Goal: Information Seeking & Learning: Compare options

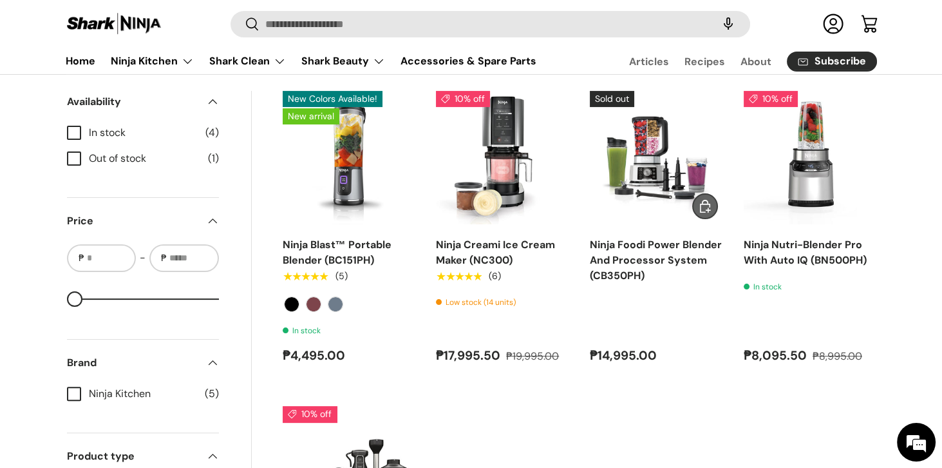
click at [0, 0] on img "Ninja Foodi Power Blender And Processor System (CB350PH)" at bounding box center [0, 0] width 0 height 0
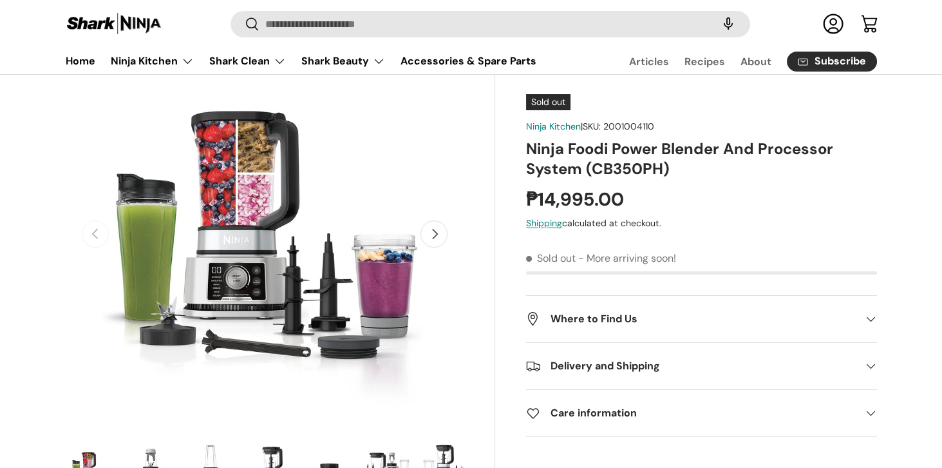
scroll to position [99, 0]
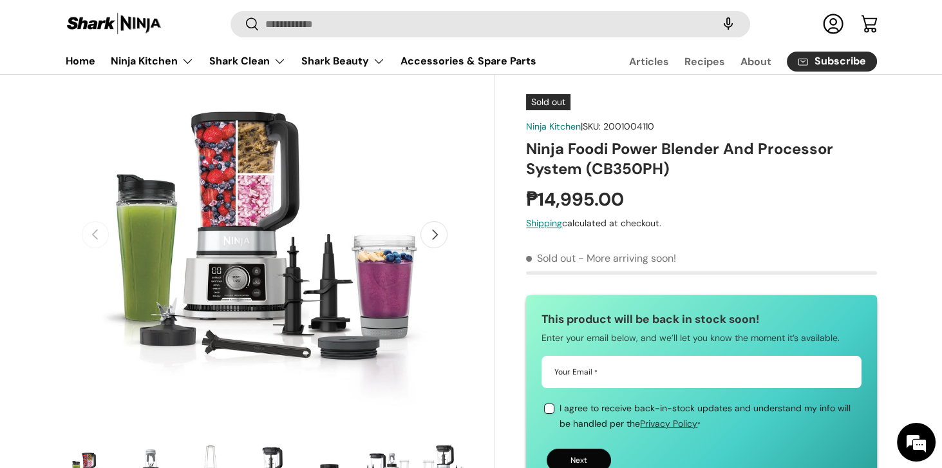
click at [435, 236] on button "Next" at bounding box center [434, 234] width 27 height 27
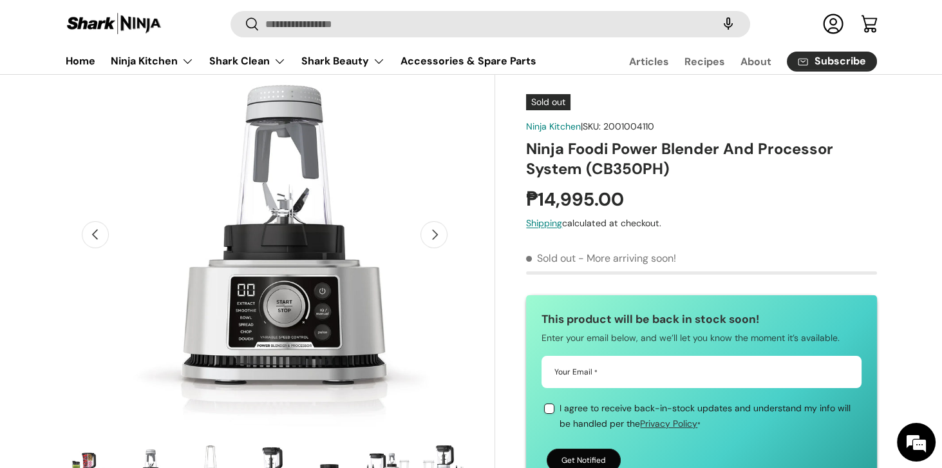
scroll to position [0, 406]
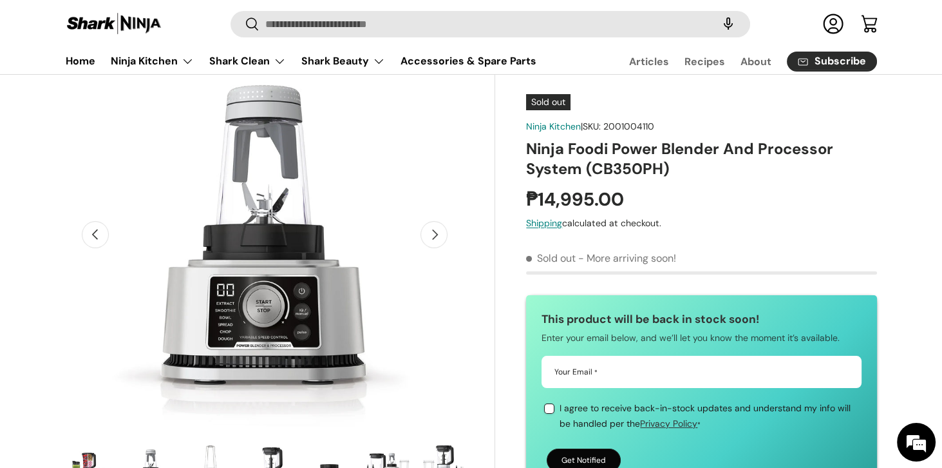
click at [446, 233] on button "Next" at bounding box center [434, 234] width 27 height 27
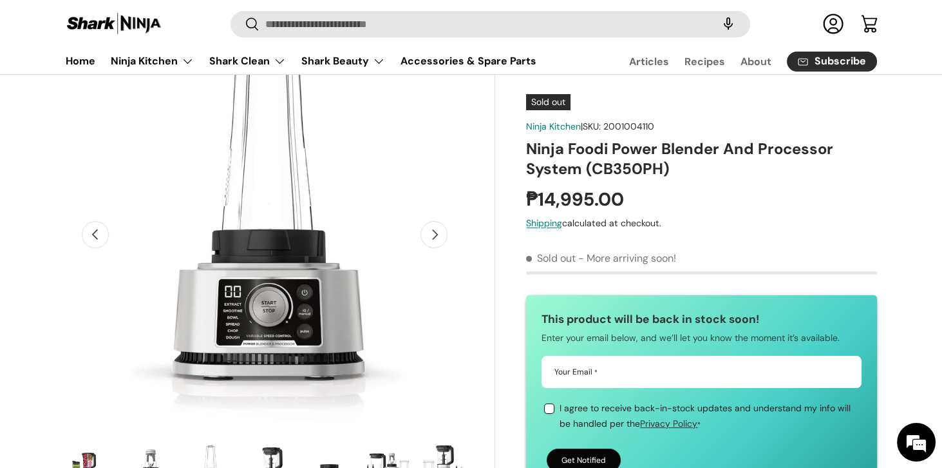
click at [448, 232] on button "Next" at bounding box center [434, 234] width 27 height 27
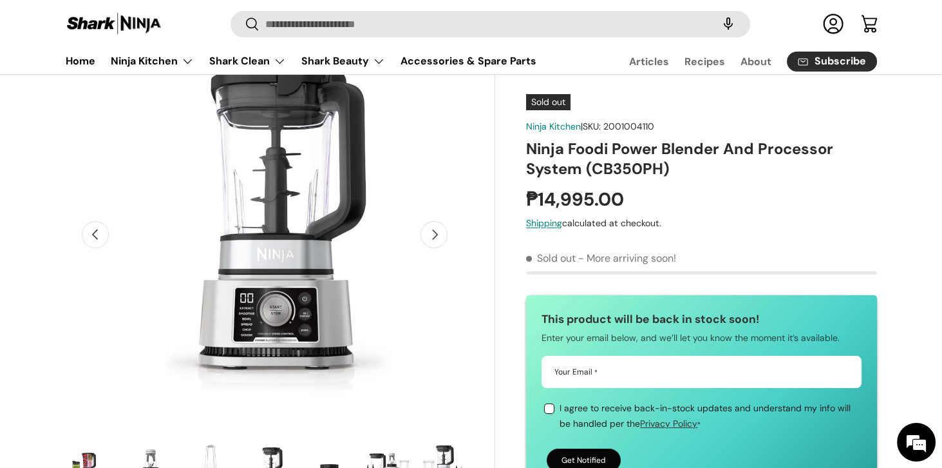
click at [439, 235] on button "Next" at bounding box center [434, 234] width 27 height 27
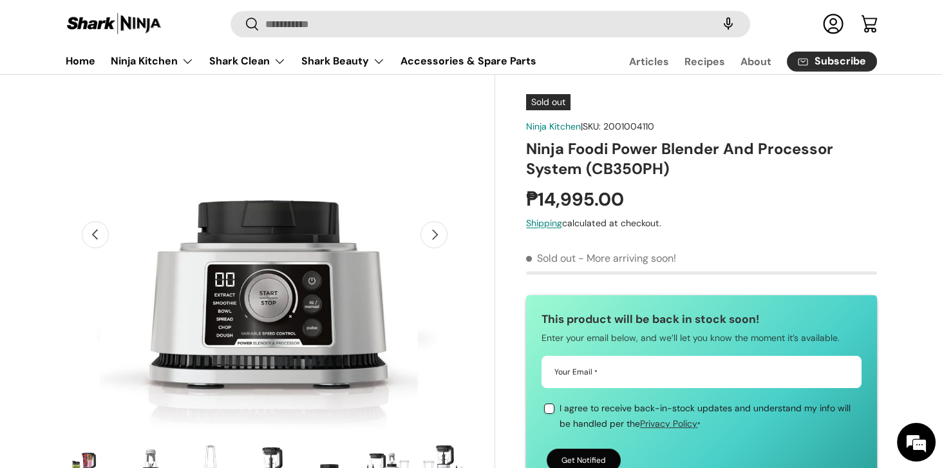
click at [443, 233] on button "Next" at bounding box center [434, 234] width 27 height 27
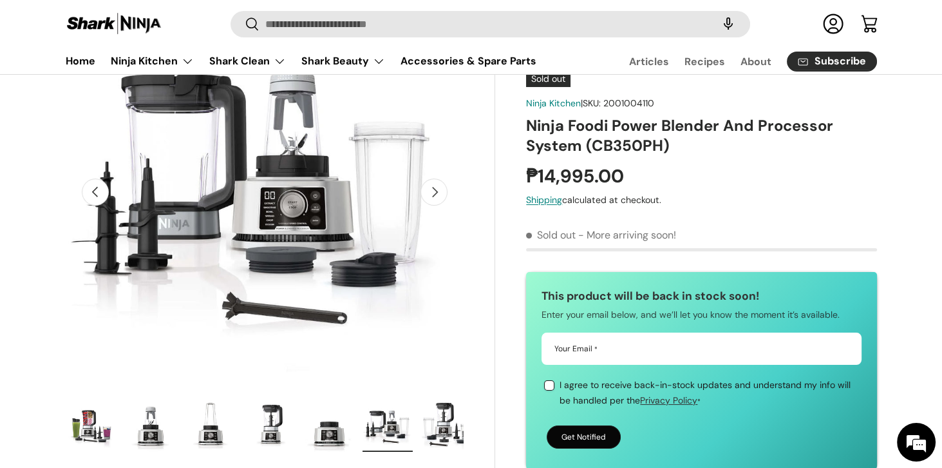
scroll to position [140, 0]
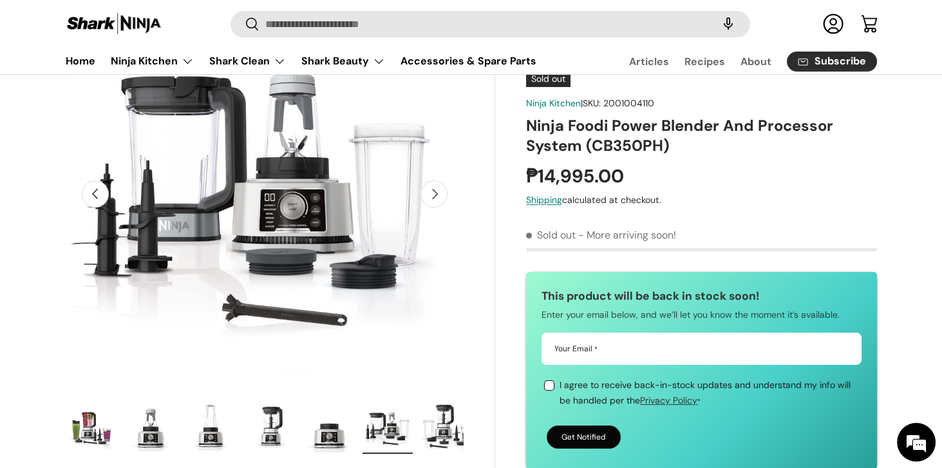
click at [454, 194] on img "Gallery Viewer" at bounding box center [260, 194] width 399 height 399
click at [431, 207] on button "Next" at bounding box center [434, 193] width 27 height 27
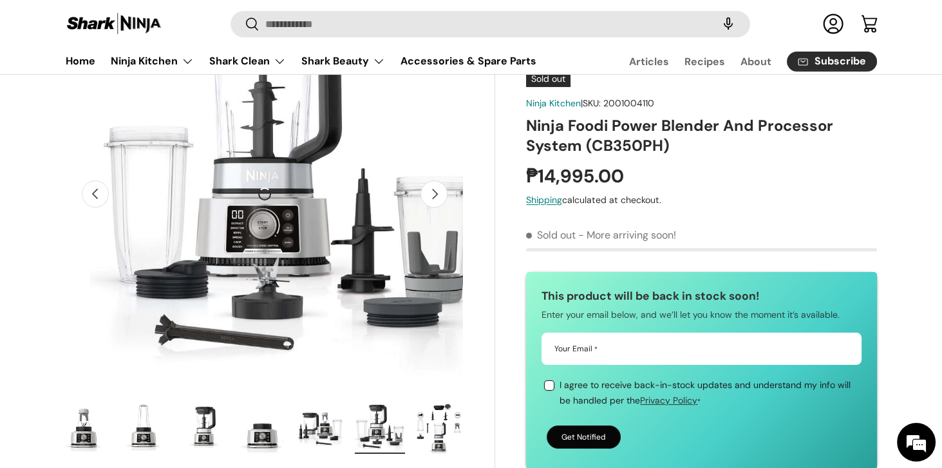
scroll to position [0, 2435]
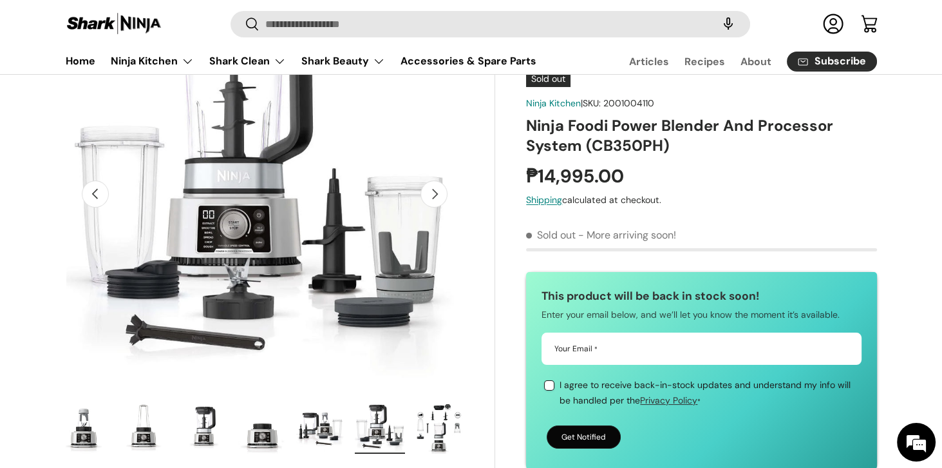
click at [454, 197] on img "Gallery Viewer" at bounding box center [260, 194] width 399 height 399
click at [446, 191] on button "Next" at bounding box center [434, 193] width 27 height 27
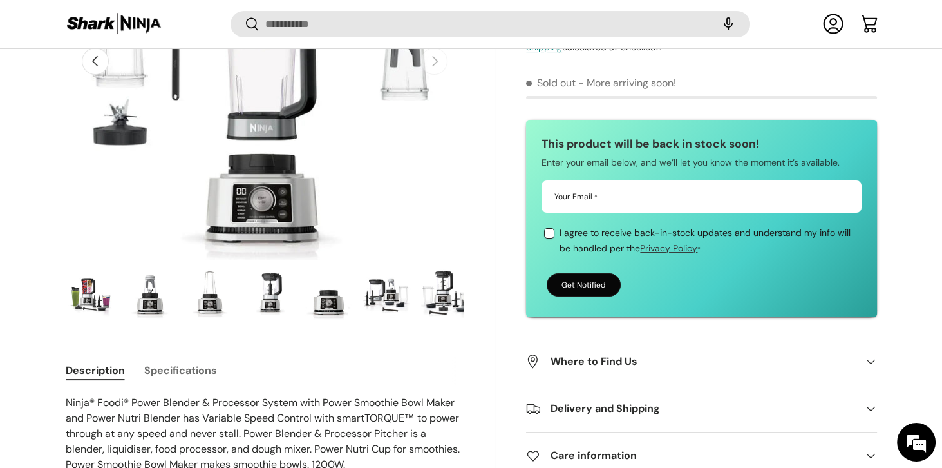
scroll to position [0, 0]
click at [149, 306] on img "Gallery Viewer" at bounding box center [151, 295] width 50 height 52
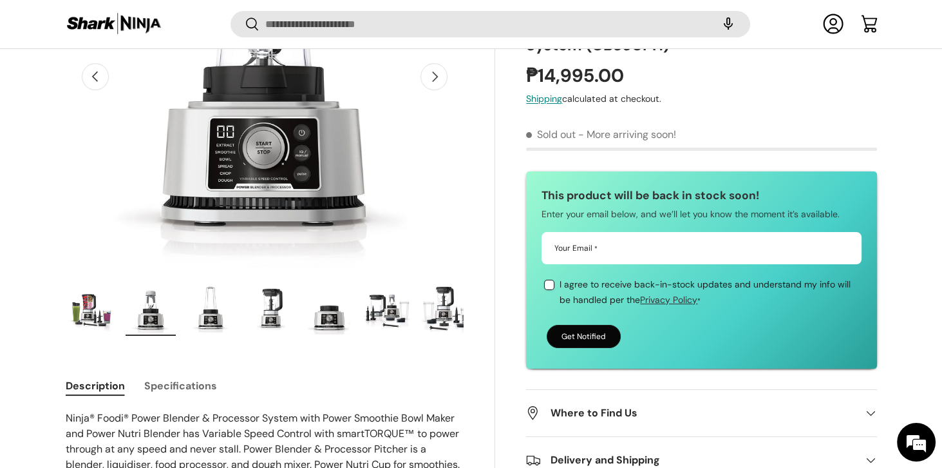
scroll to position [264, 0]
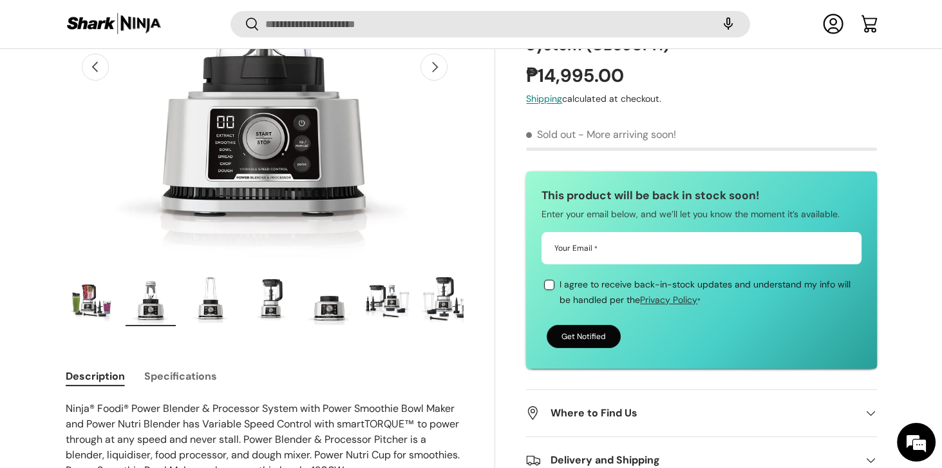
click at [269, 312] on img "Gallery Viewer" at bounding box center [269, 300] width 50 height 52
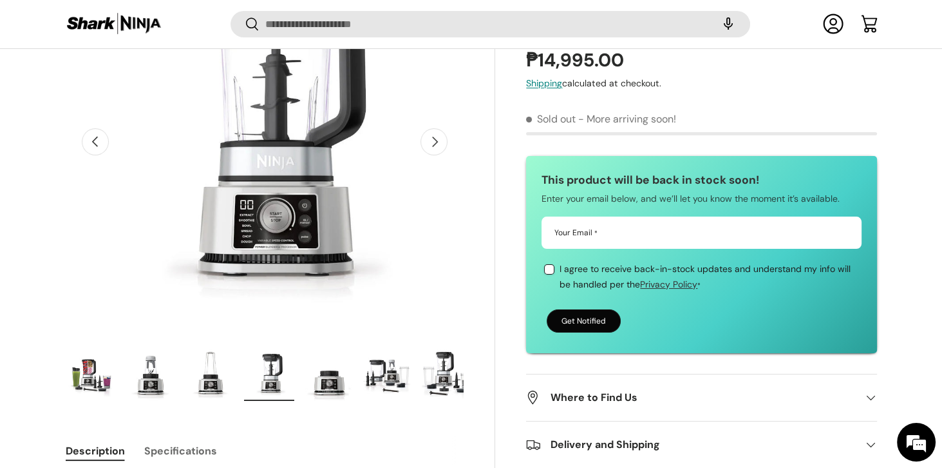
scroll to position [184, 0]
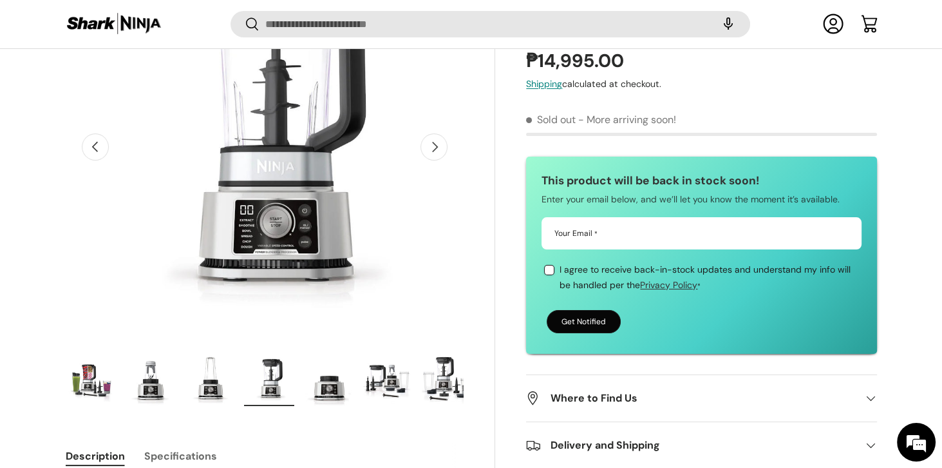
click at [387, 387] on img "Gallery Viewer" at bounding box center [388, 380] width 50 height 52
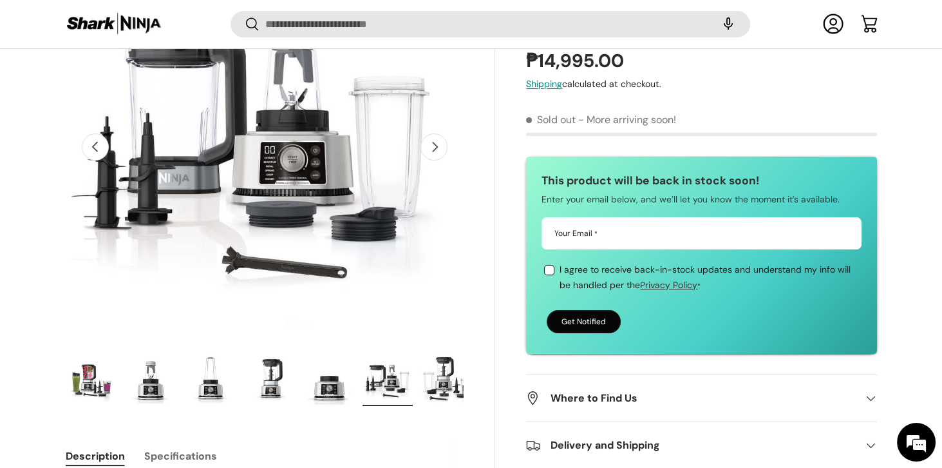
click at [439, 376] on img "Gallery Viewer" at bounding box center [447, 380] width 50 height 52
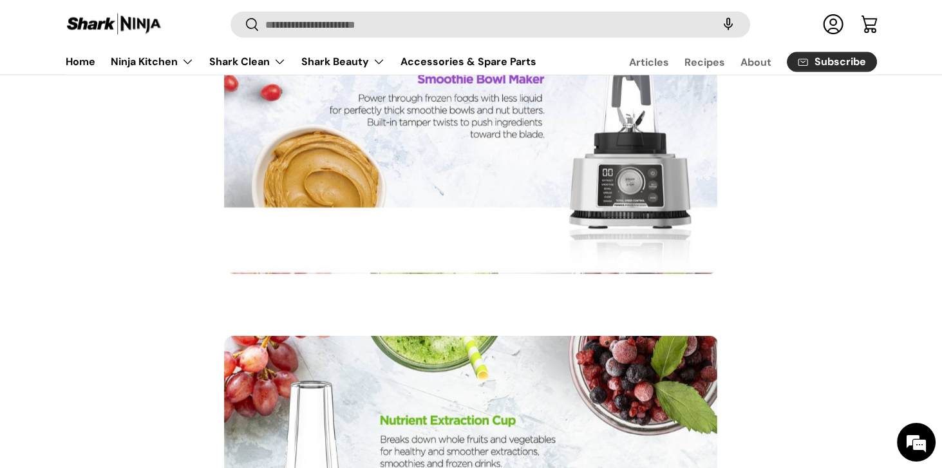
scroll to position [3837, 0]
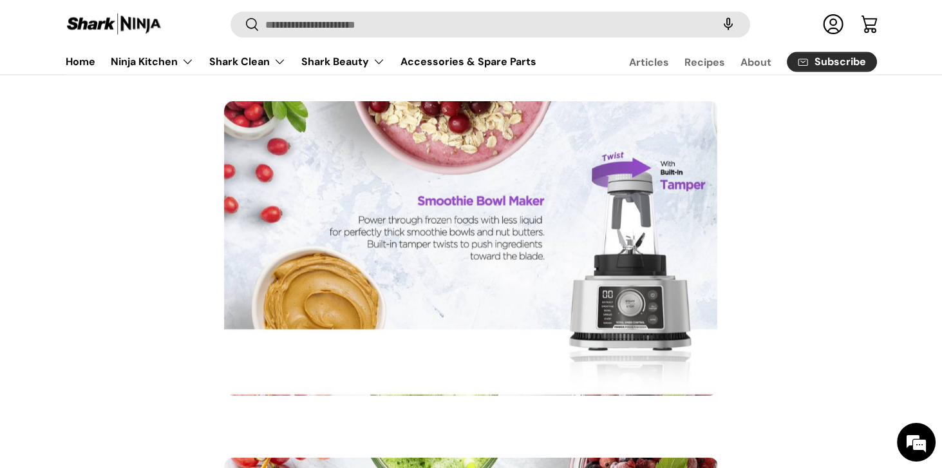
click at [832, 250] on li at bounding box center [472, 258] width 812 height 315
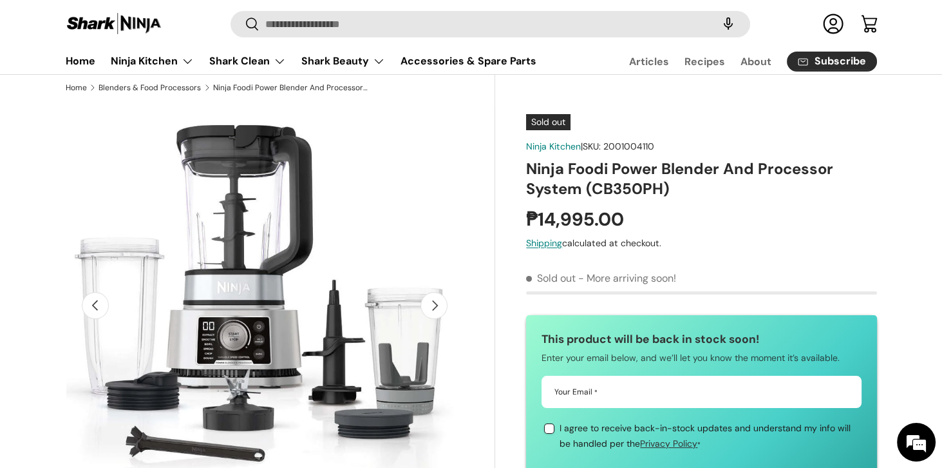
scroll to position [28, 0]
click at [77, 62] on link "Home" at bounding box center [81, 60] width 30 height 25
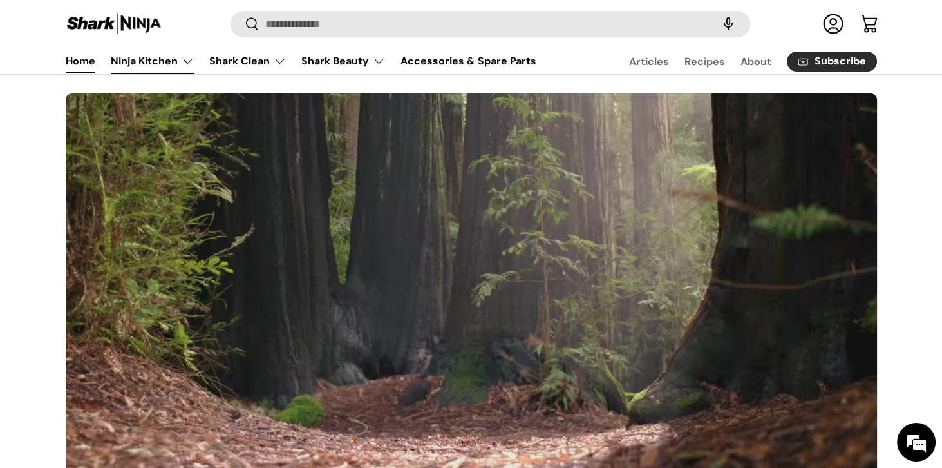
click at [122, 62] on link "Ninja Kitchen" at bounding box center [152, 61] width 83 height 26
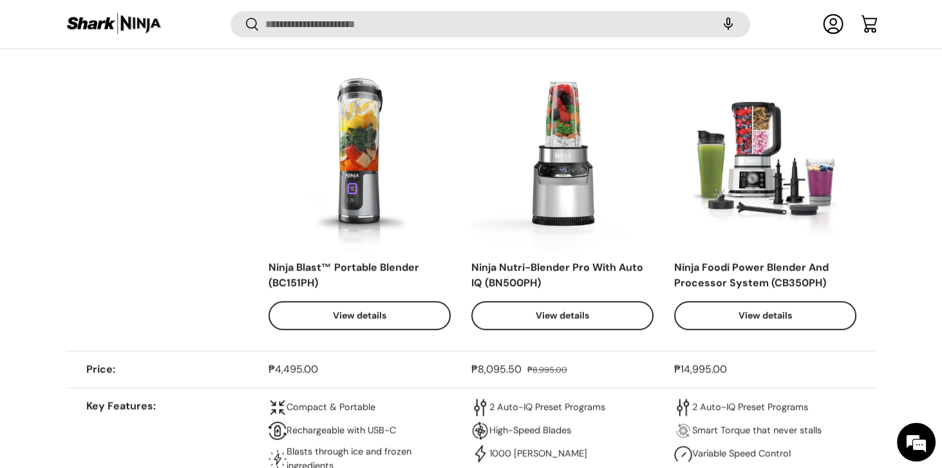
scroll to position [1123, 0]
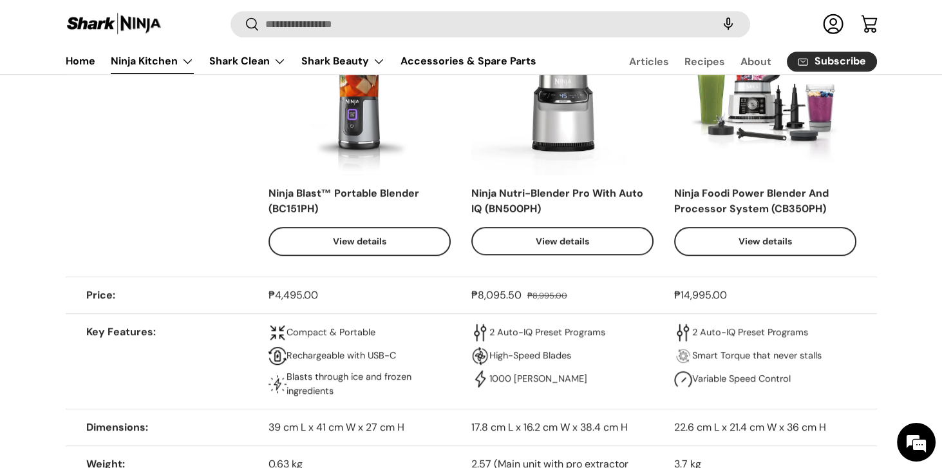
click at [581, 240] on link "View details" at bounding box center [563, 241] width 182 height 29
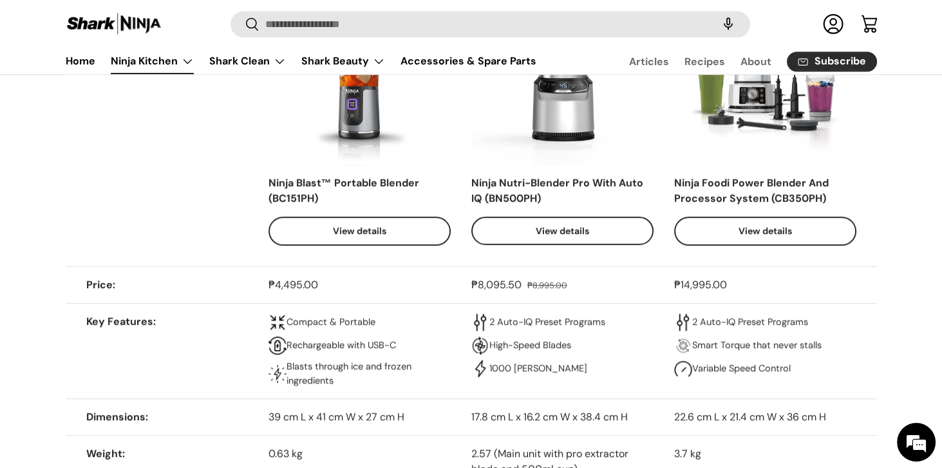
scroll to position [1258, 0]
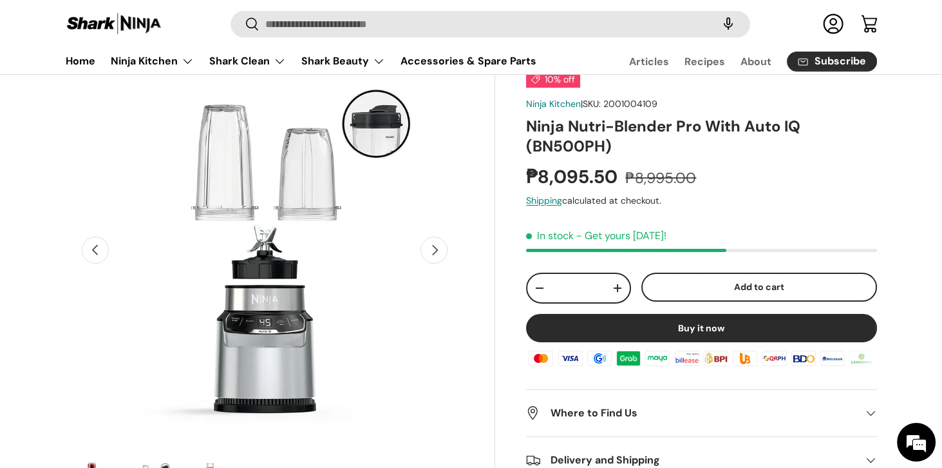
scroll to position [90, 0]
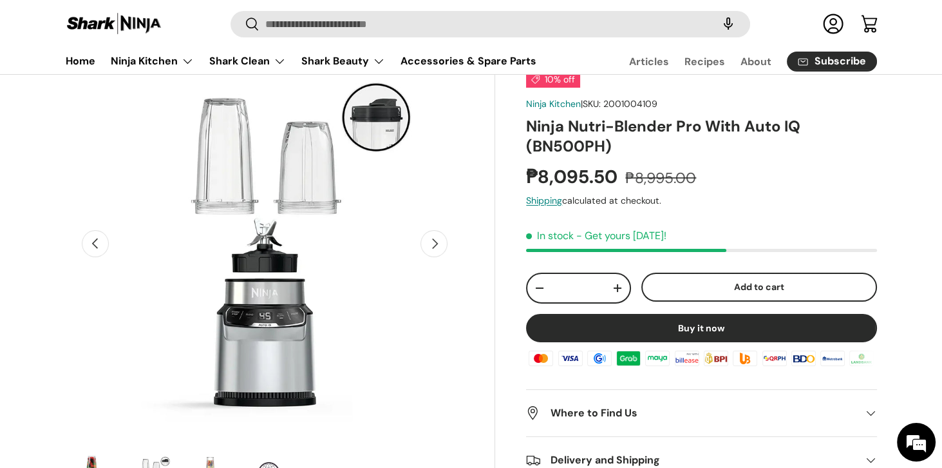
click at [435, 251] on button "Next" at bounding box center [434, 243] width 27 height 27
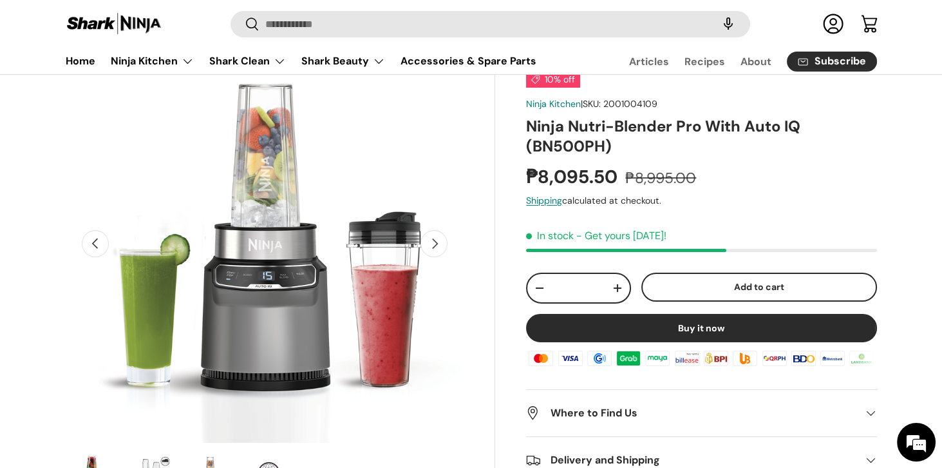
scroll to position [102, 0]
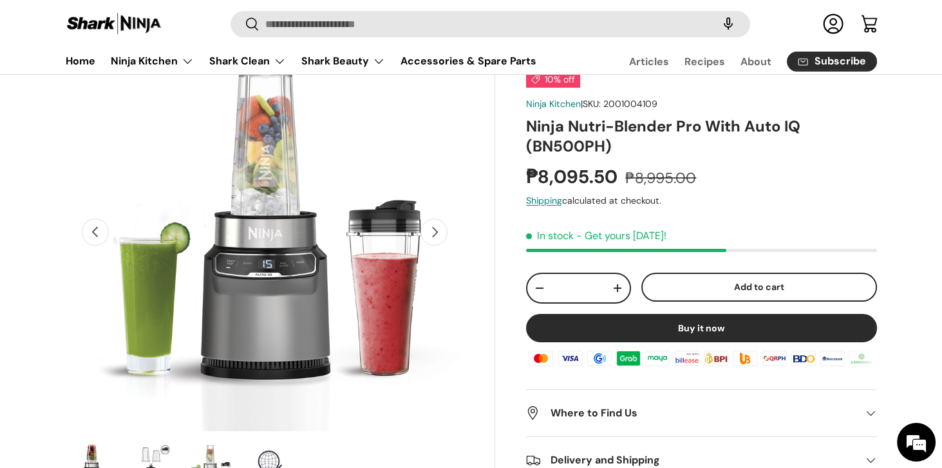
click at [89, 225] on button "Previous" at bounding box center [95, 231] width 27 height 27
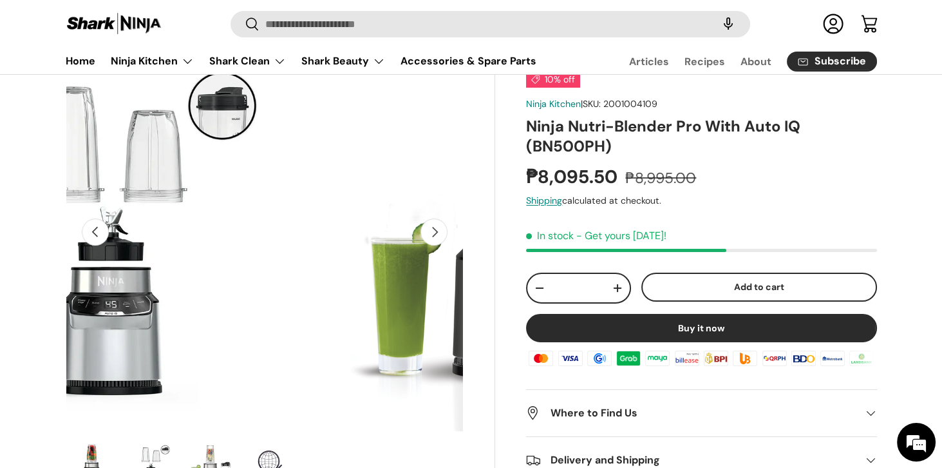
scroll to position [0, 406]
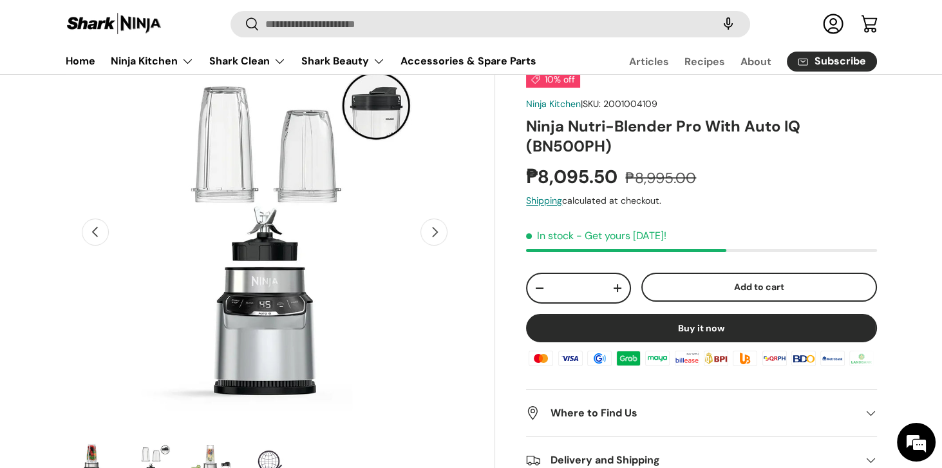
click at [451, 225] on img "Gallery Viewer" at bounding box center [263, 232] width 399 height 399
click at [436, 240] on button "Next" at bounding box center [434, 231] width 27 height 27
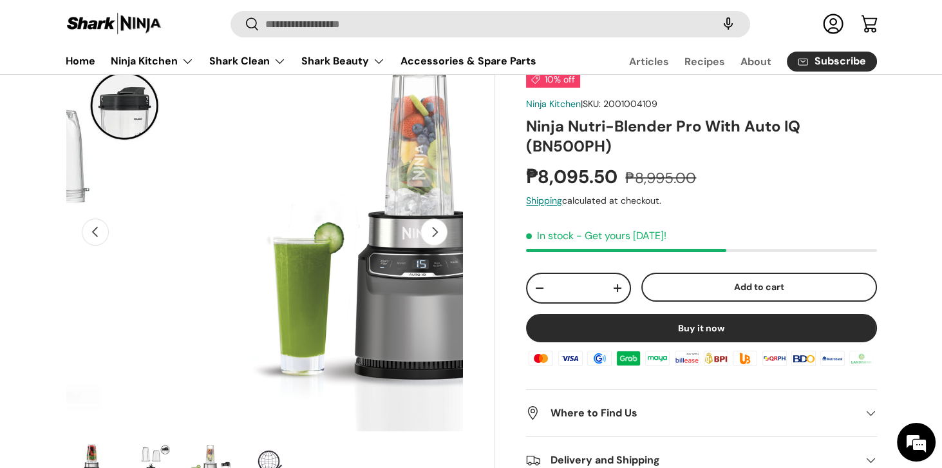
scroll to position [0, 812]
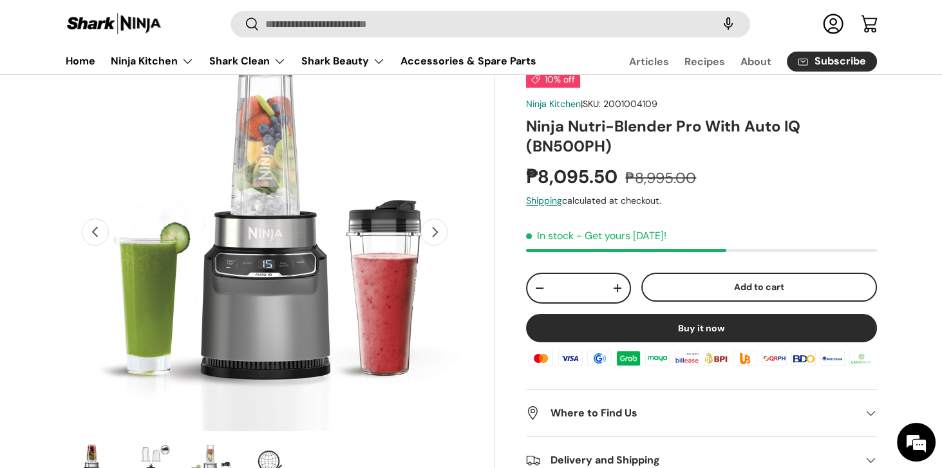
click at [95, 227] on button "Previous" at bounding box center [95, 231] width 27 height 27
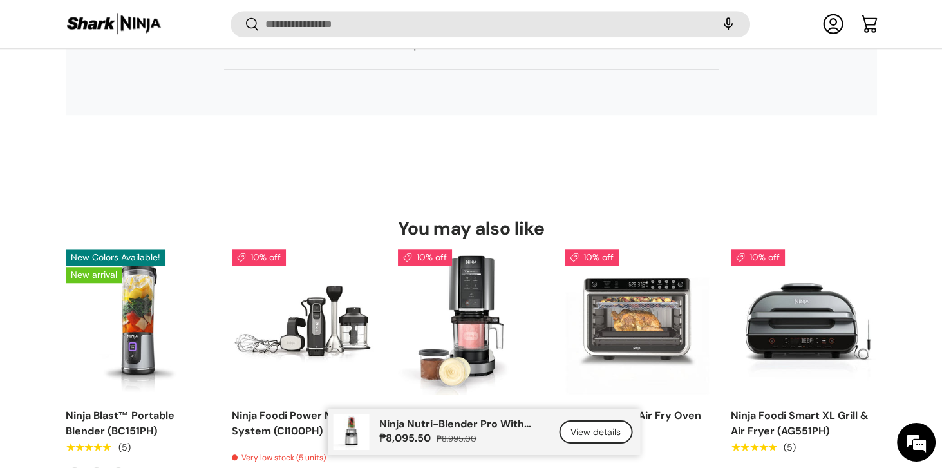
scroll to position [8179, 0]
